Goal: Task Accomplishment & Management: Manage account settings

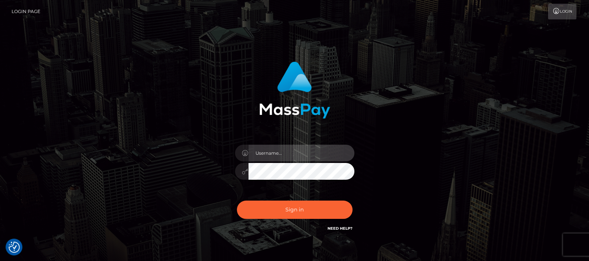
click at [289, 151] on input "text" at bounding box center [301, 153] width 106 height 17
type input "df.es"
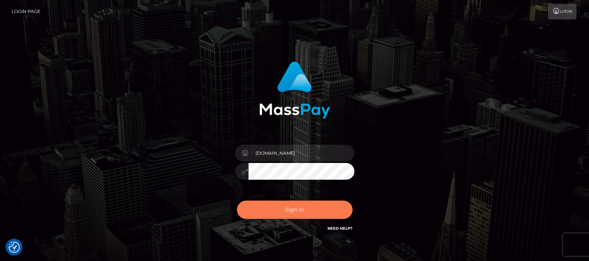
click at [297, 211] on button "Sign in" at bounding box center [295, 210] width 116 height 18
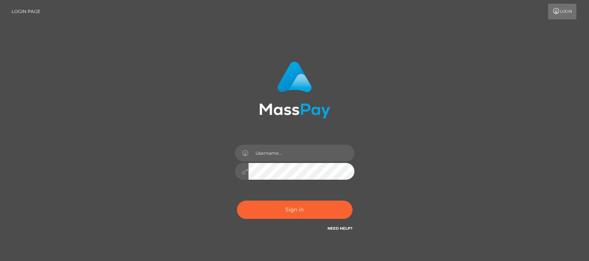
type input "[DOMAIN_NAME]"
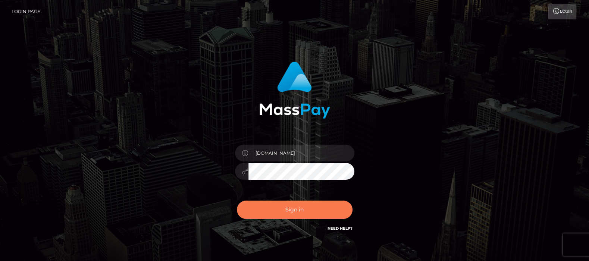
click at [293, 213] on button "Sign in" at bounding box center [295, 210] width 116 height 18
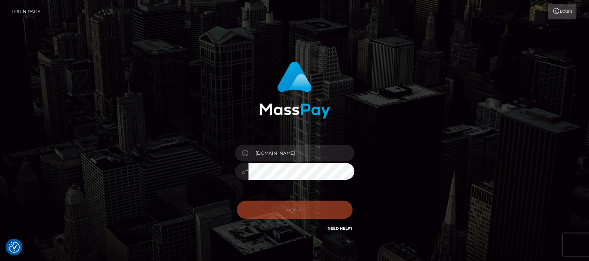
checkbox input "true"
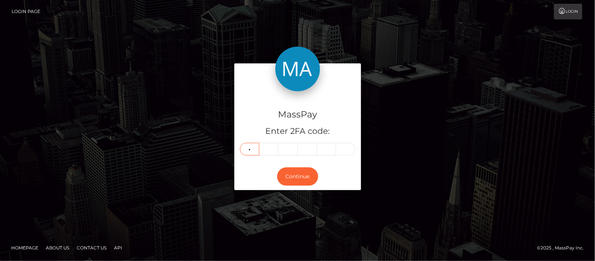
type input "2"
type input "6"
type input "0"
type input "7"
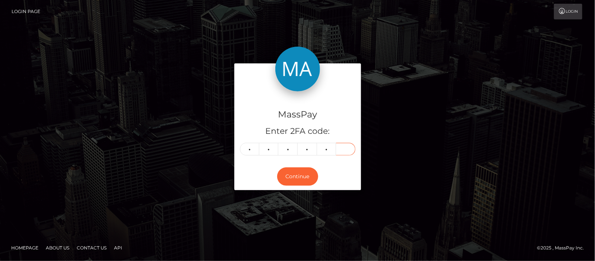
type input "2"
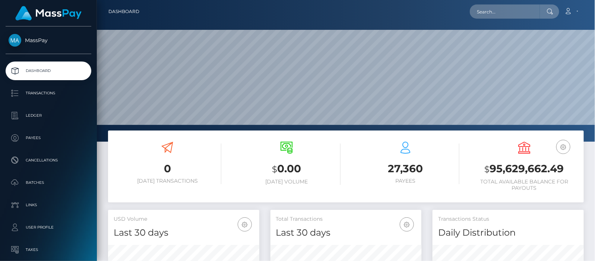
scroll to position [132, 151]
click at [500, 10] on input "text" at bounding box center [505, 11] width 70 height 14
paste input "njhealthychick@gmail.com"
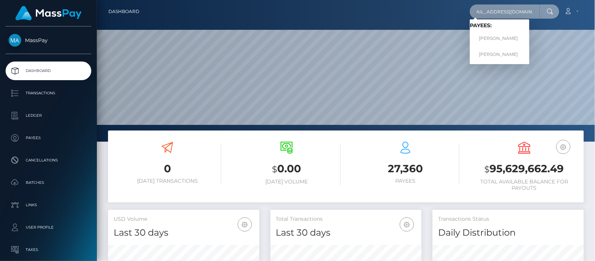
type input "njhealthychick@gmail.com"
click at [497, 37] on link "Courtenay Dorow" at bounding box center [500, 39] width 60 height 14
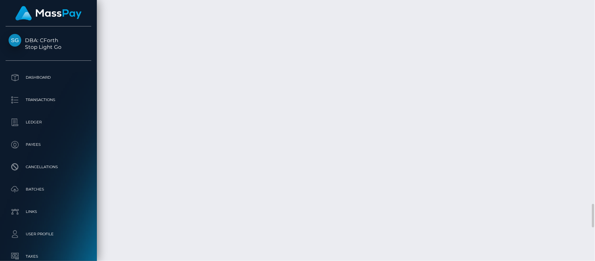
scroll to position [2190, 0]
